Goal: Task Accomplishment & Management: Use online tool/utility

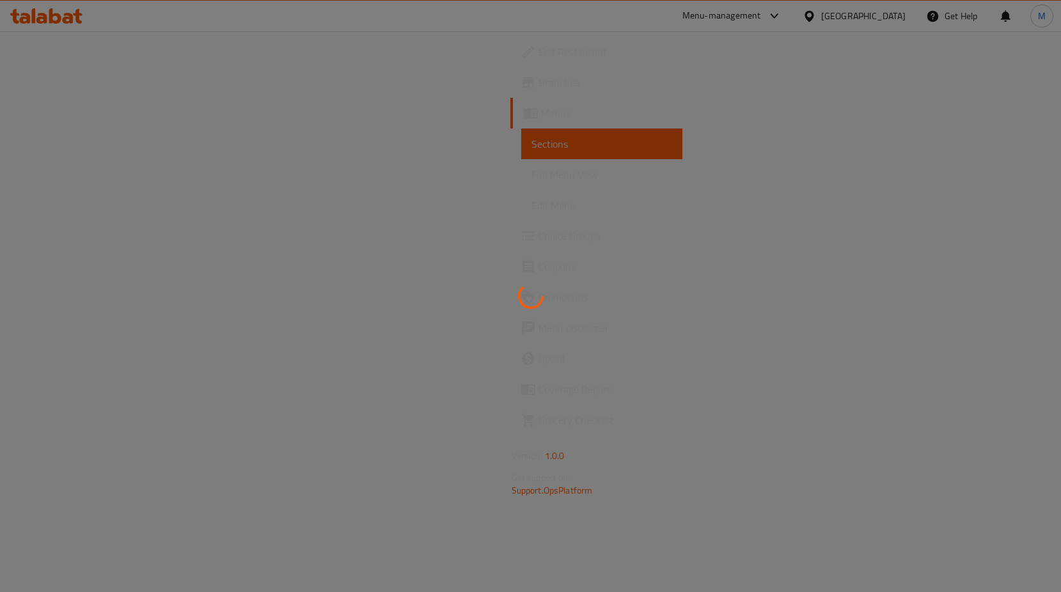
click at [373, 152] on div at bounding box center [530, 296] width 1061 height 592
click at [786, 21] on div at bounding box center [530, 296] width 1061 height 592
click at [619, 62] on div at bounding box center [530, 296] width 1061 height 592
